Goal: Task Accomplishment & Management: Manage account settings

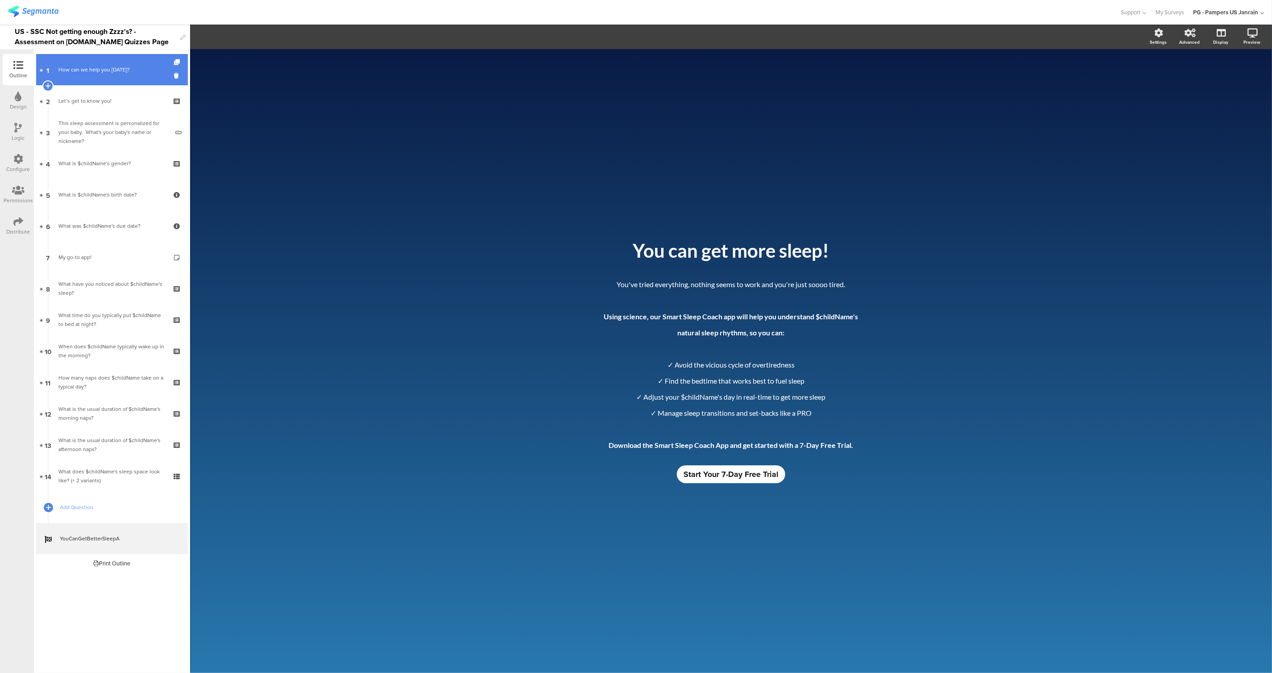
click at [79, 72] on div "How can we help you [DATE]?" at bounding box center [111, 69] width 107 height 9
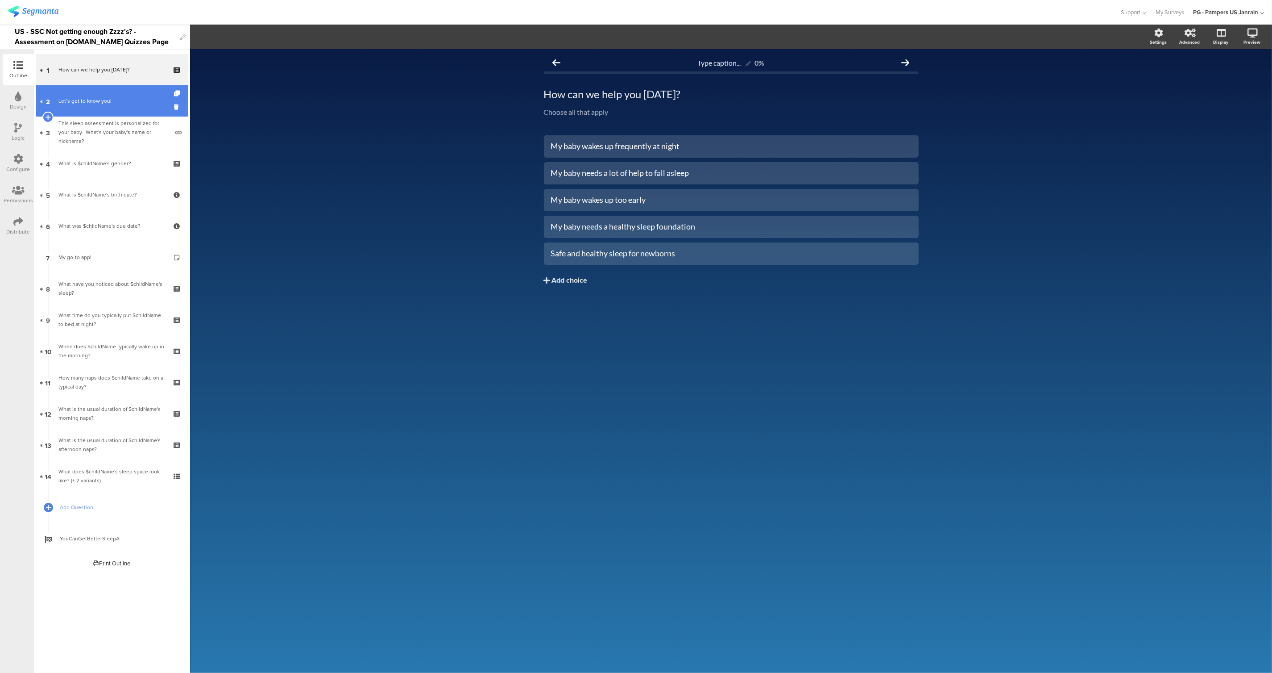
click at [80, 94] on link "2 Let’s get to know you!" at bounding box center [112, 100] width 152 height 31
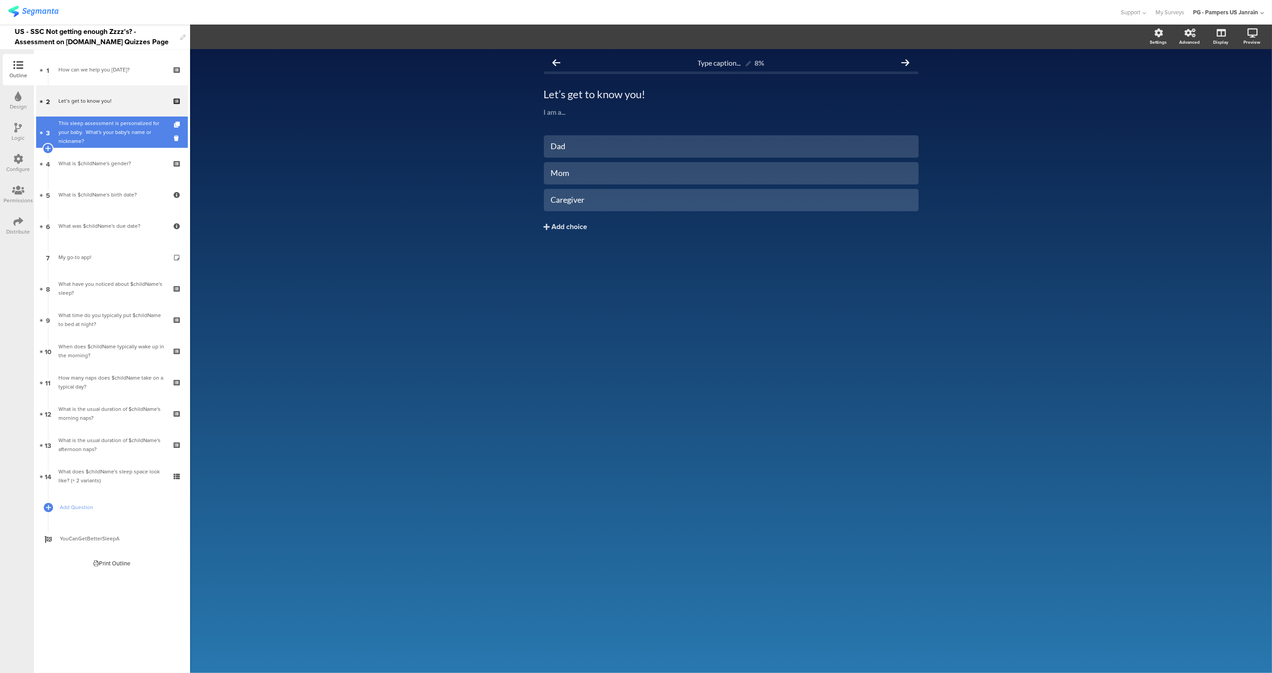
click at [90, 130] on div "This sleep assessment is personalized for your baby. ​ What's your baby's name …" at bounding box center [113, 132] width 110 height 27
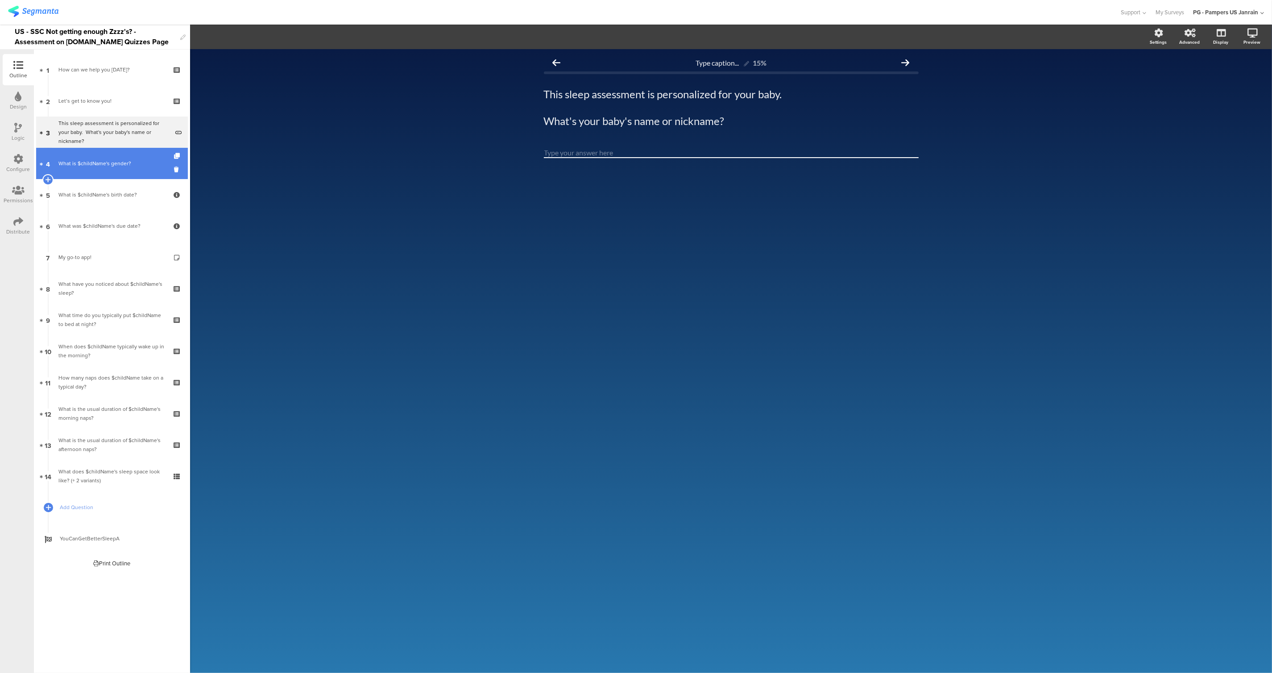
click at [91, 166] on div "What is $childName's gender?" at bounding box center [111, 163] width 107 height 9
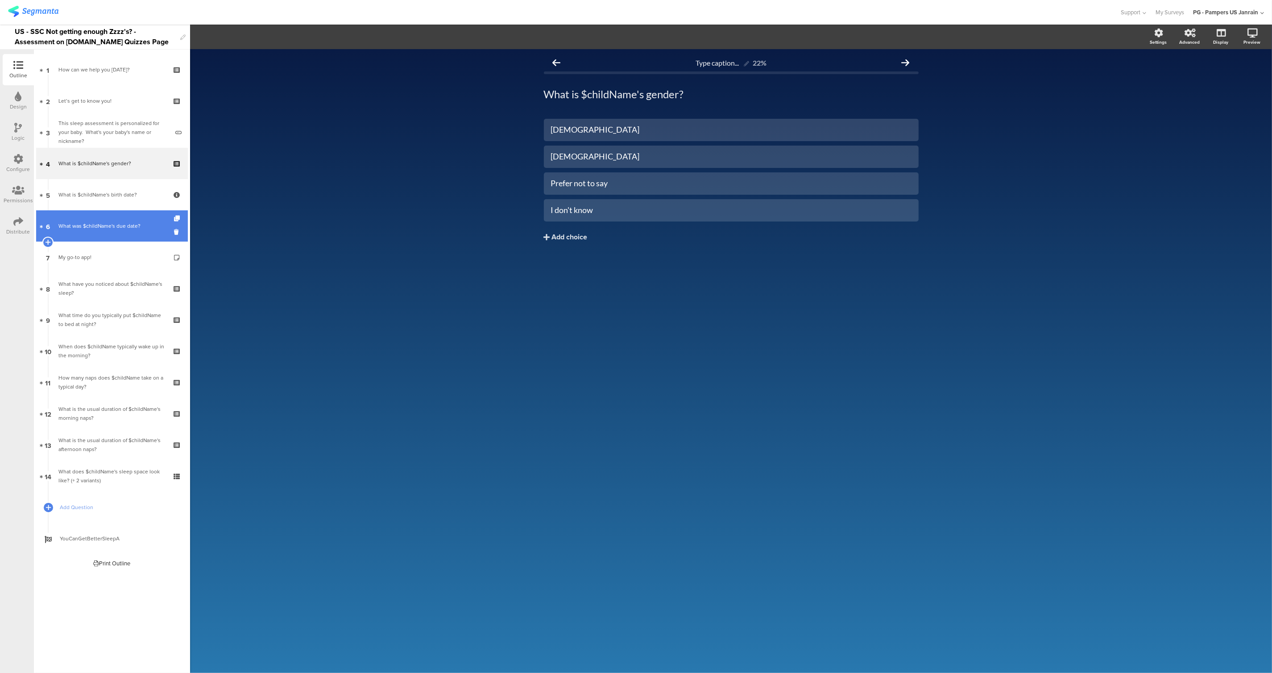
click at [96, 210] on link "6 What was $childName's due date?" at bounding box center [112, 225] width 152 height 31
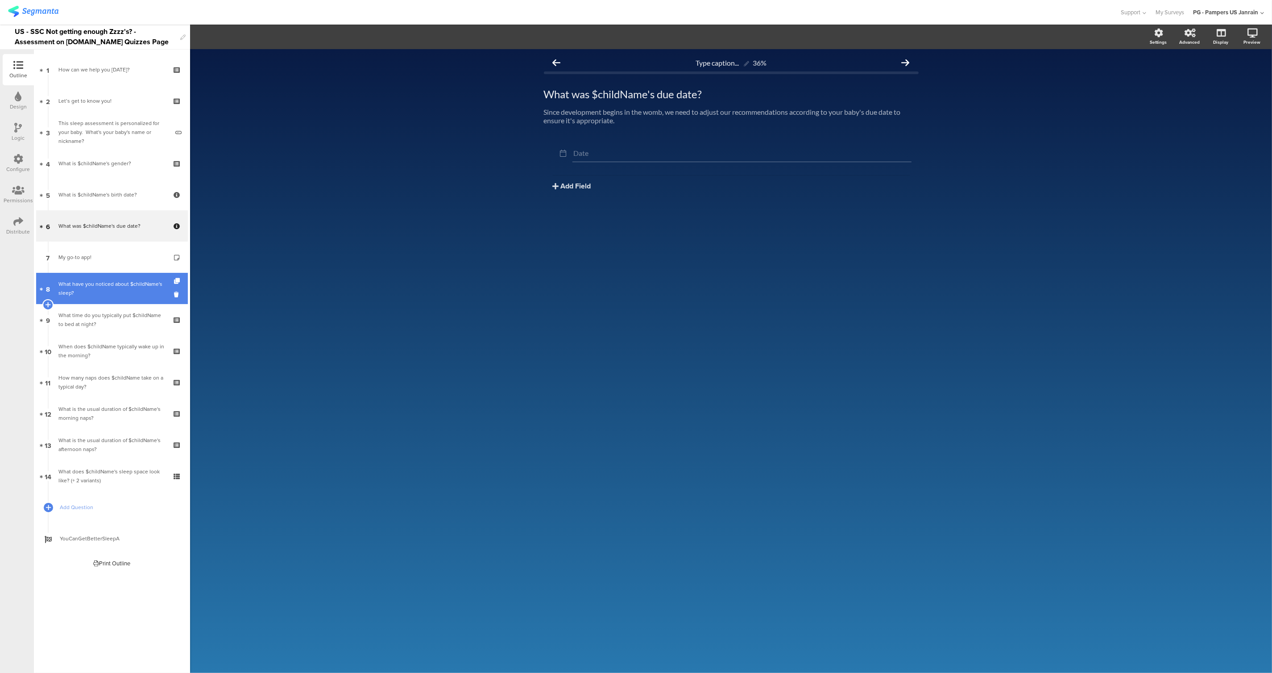
click at [101, 278] on link "8 What have you noticed about $childName's sleep?" at bounding box center [112, 288] width 152 height 31
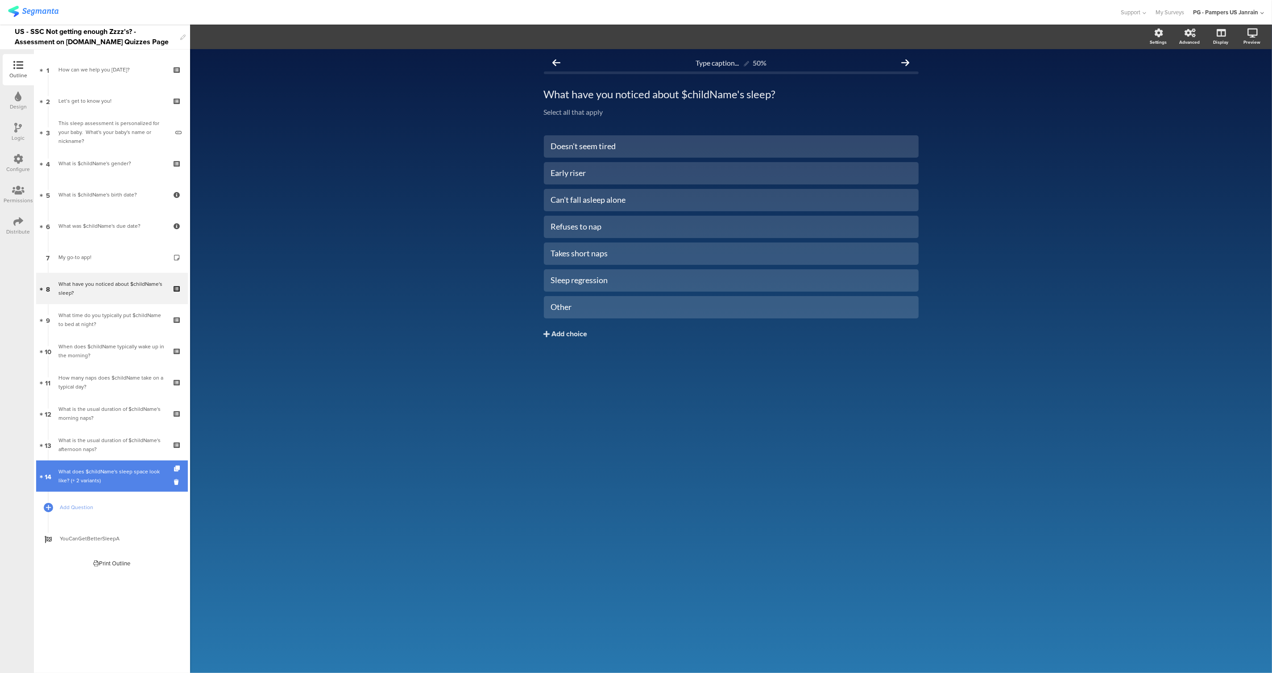
click at [100, 486] on link "14 What does $childName's sleep space look like? (+ 2 variants)" at bounding box center [112, 475] width 152 height 31
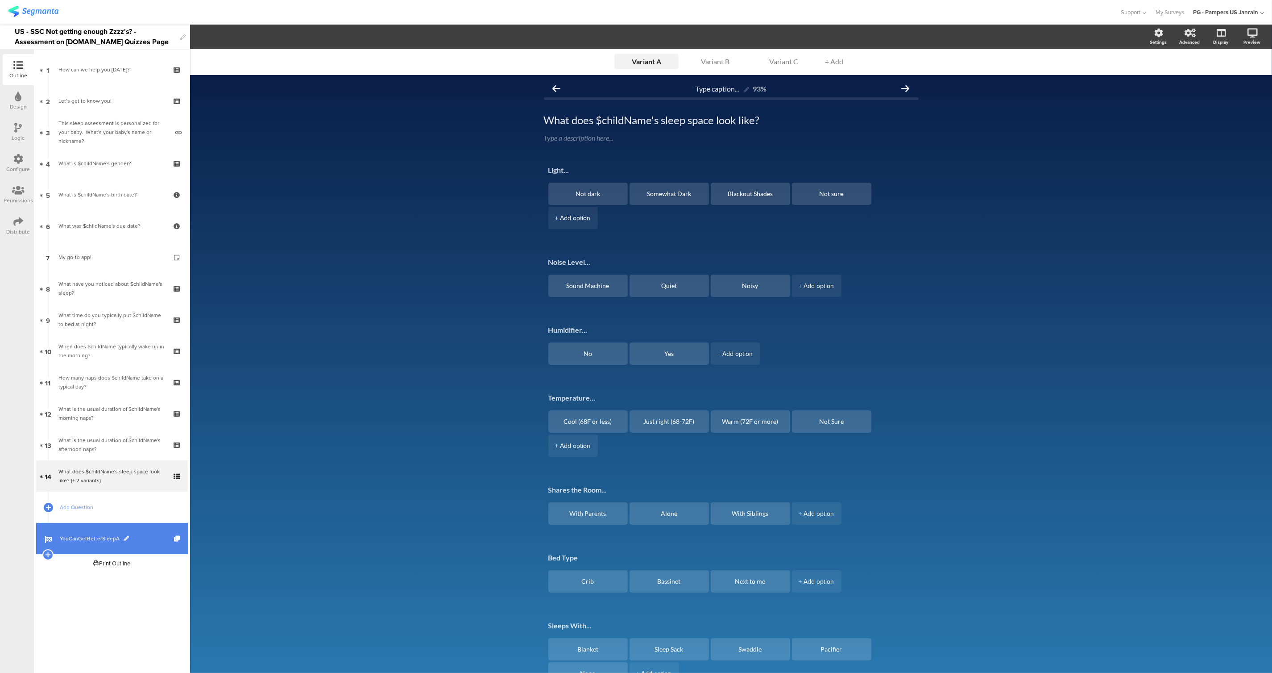
click at [80, 541] on span "YouCanGetBetterSleepA" at bounding box center [117, 538] width 114 height 9
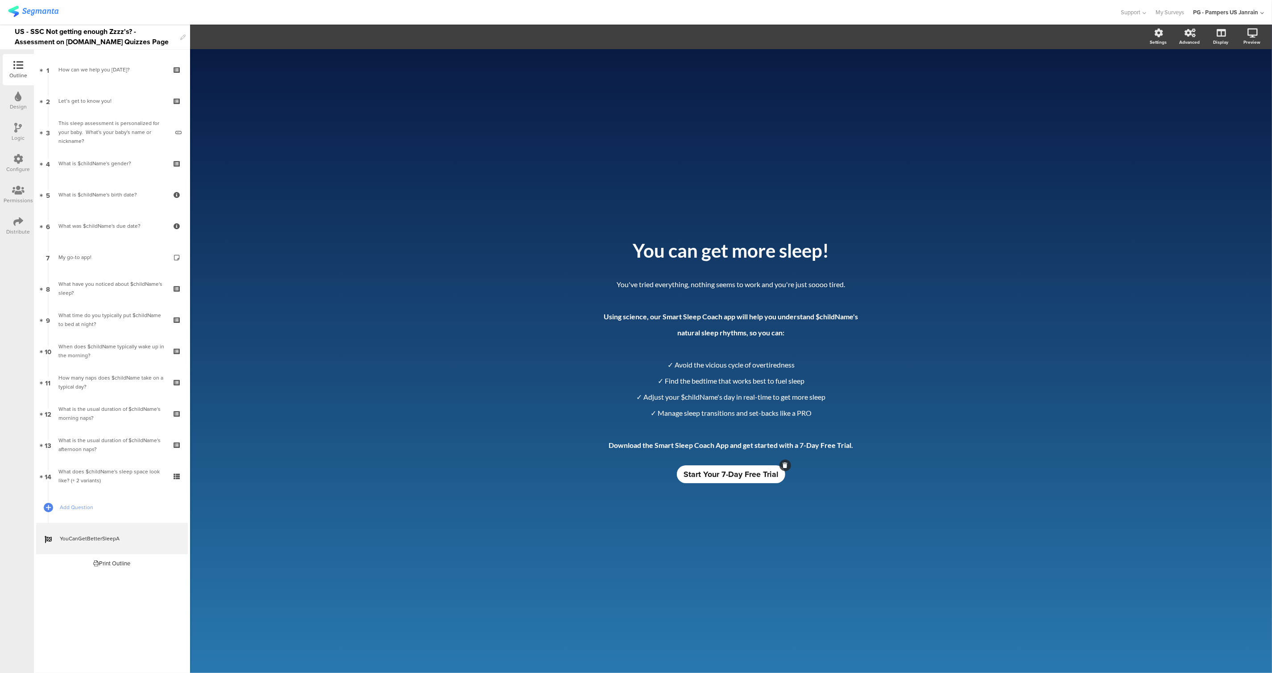
click at [719, 474] on span "Start Your 7-Day Free Trial" at bounding box center [731, 474] width 95 height 12
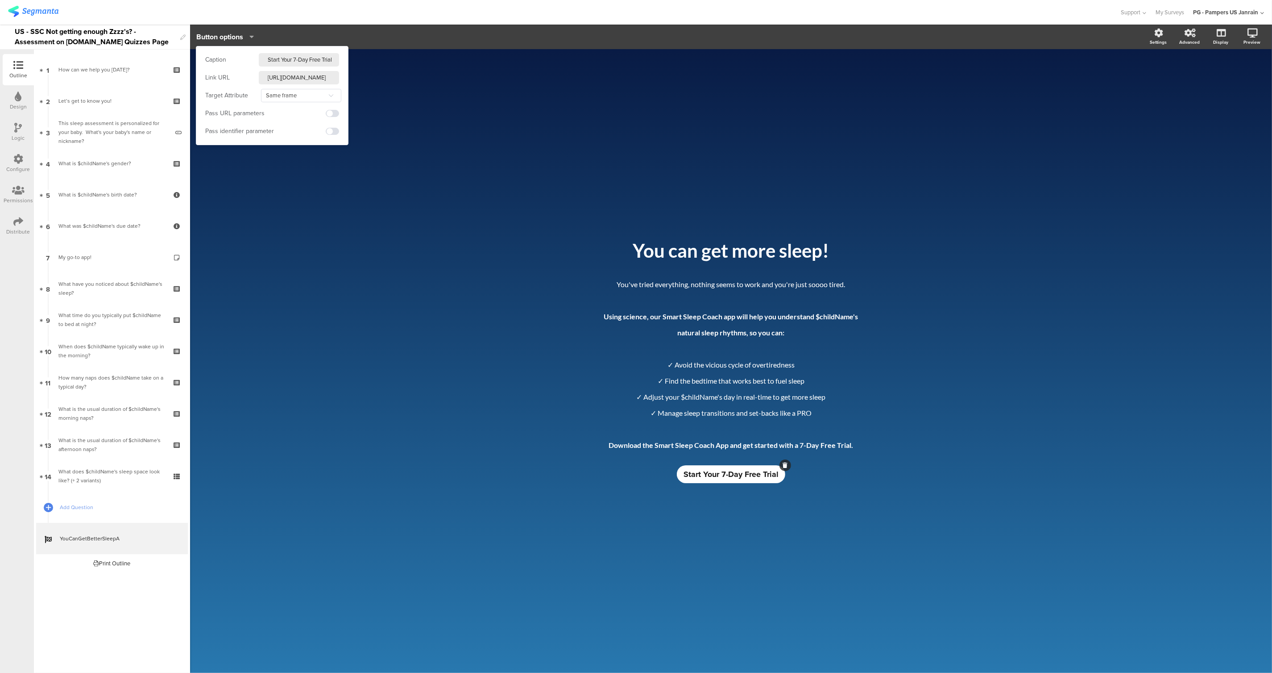
click at [24, 15] on img at bounding box center [33, 11] width 50 height 11
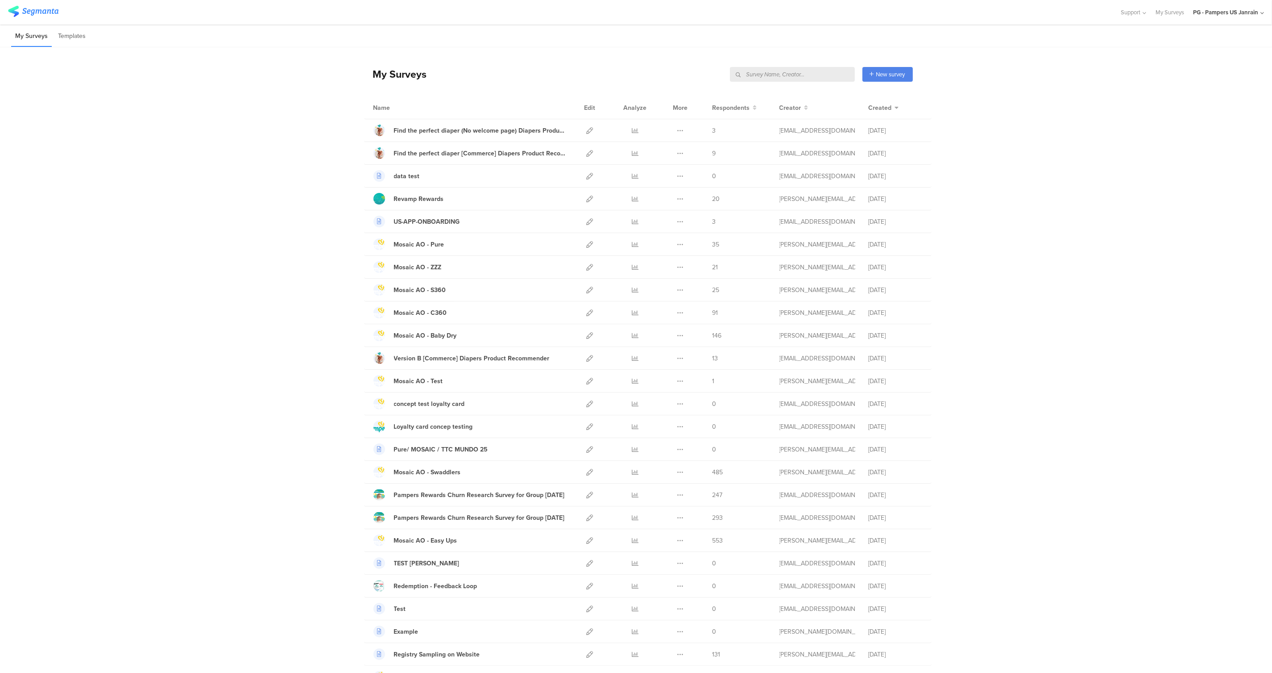
click at [810, 73] on input "text" at bounding box center [792, 74] width 125 height 15
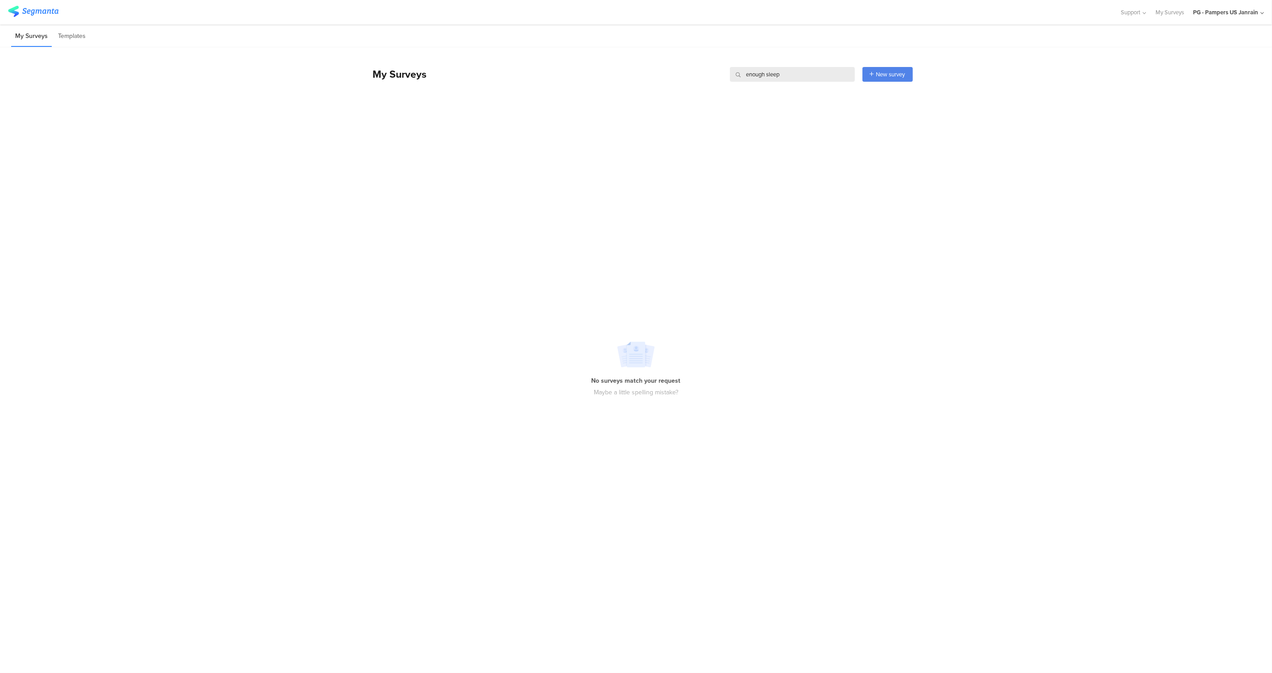
click at [753, 75] on input "enough sleep" at bounding box center [792, 74] width 125 height 15
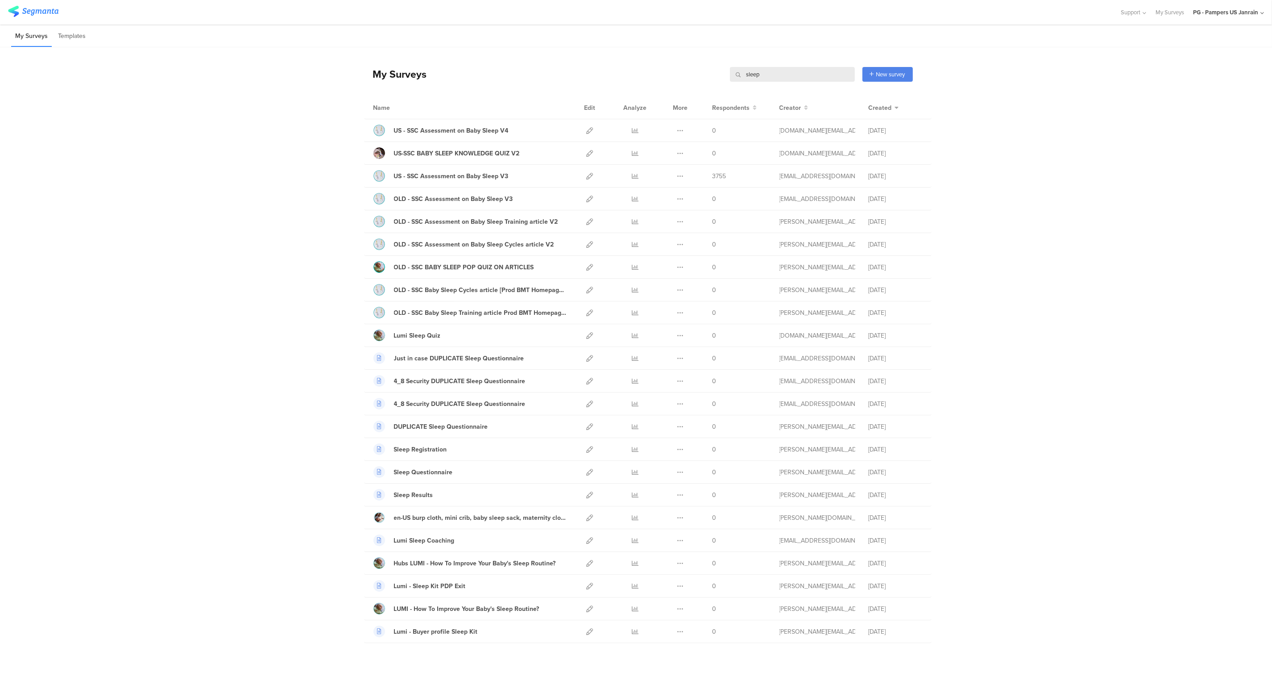
click at [803, 73] on input "sleep" at bounding box center [792, 74] width 125 height 15
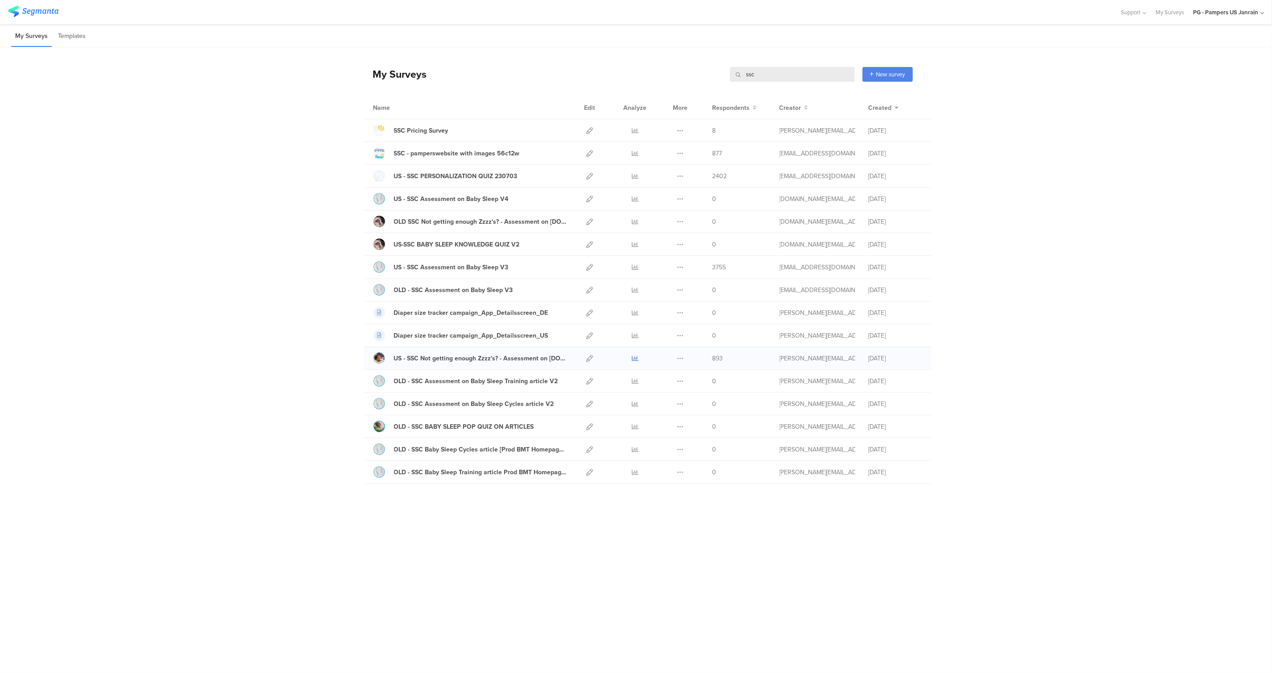
type input "ssc"
click at [635, 359] on icon at bounding box center [635, 358] width 7 height 7
